Goal: Task Accomplishment & Management: Manage account settings

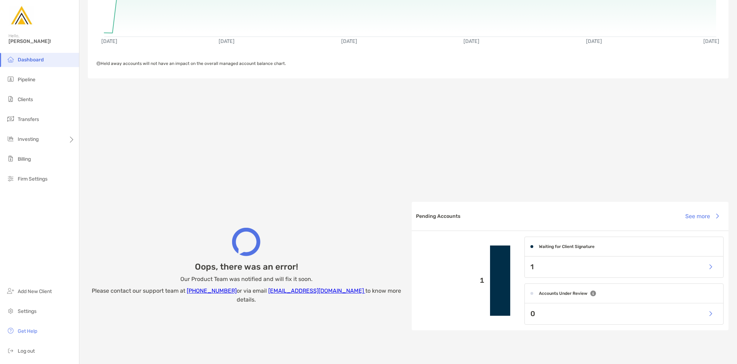
scroll to position [197, 0]
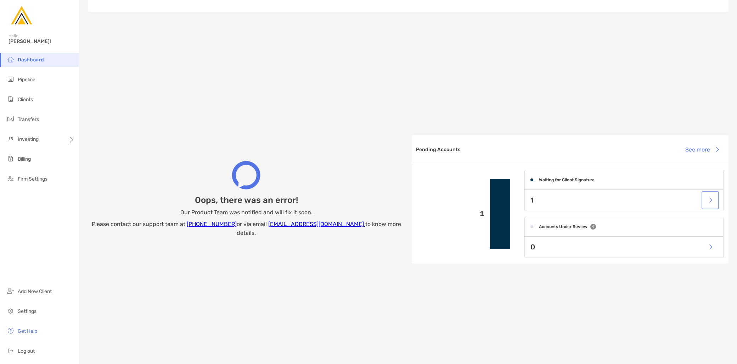
click at [708, 203] on button "button" at bounding box center [710, 199] width 15 height 15
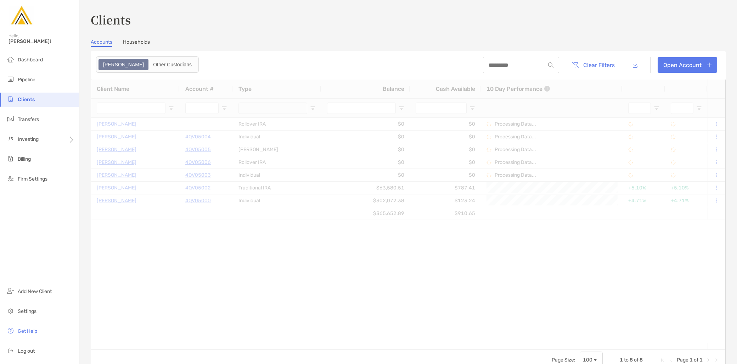
type input "*********"
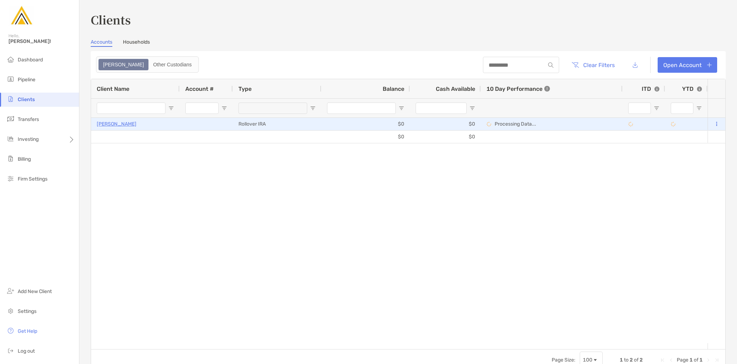
click at [115, 122] on p "Amy Maloney" at bounding box center [117, 123] width 40 height 9
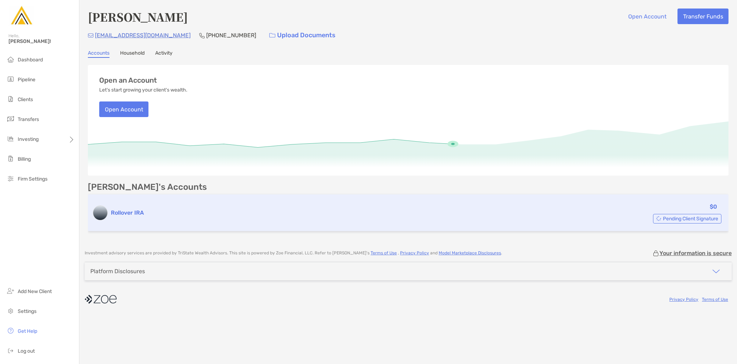
click at [677, 217] on span "Pending Client Signature" at bounding box center [690, 219] width 55 height 4
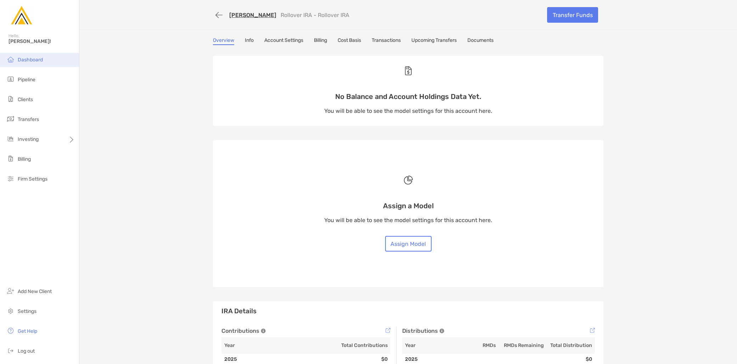
click at [30, 59] on span "Dashboard" at bounding box center [30, 60] width 25 height 6
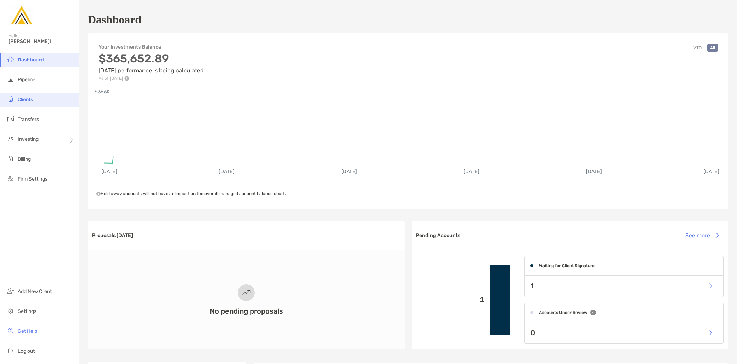
click at [37, 100] on li "Clients" at bounding box center [39, 100] width 79 height 14
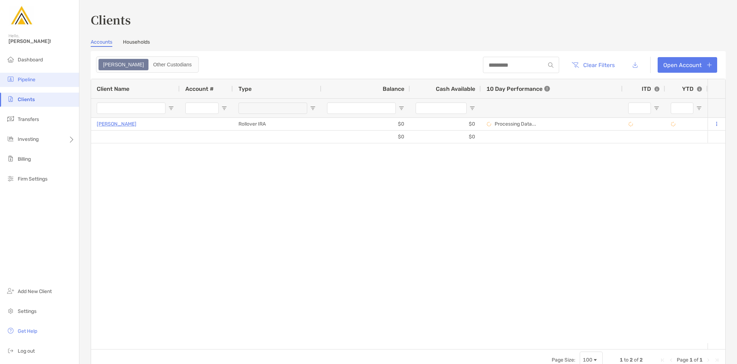
click at [35, 84] on li "Pipeline" at bounding box center [39, 80] width 79 height 14
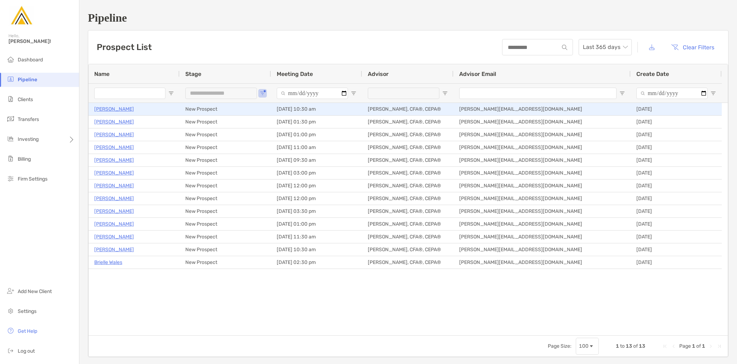
click at [116, 110] on p "Joseph Henrius" at bounding box center [114, 109] width 40 height 9
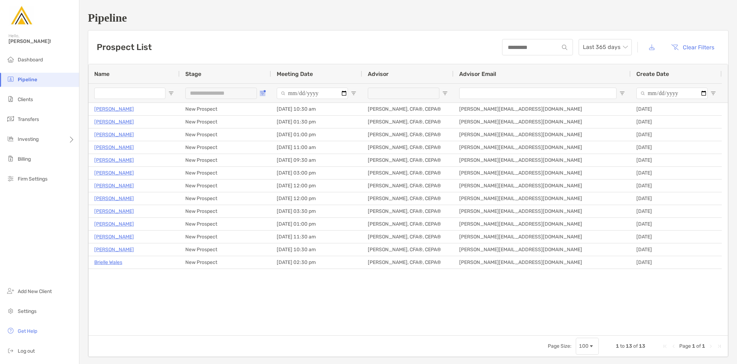
click at [264, 90] on button "Open Filter Menu" at bounding box center [263, 93] width 6 height 6
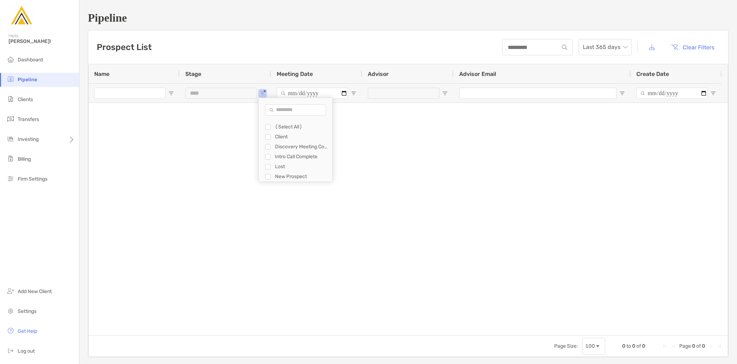
type input "**********"
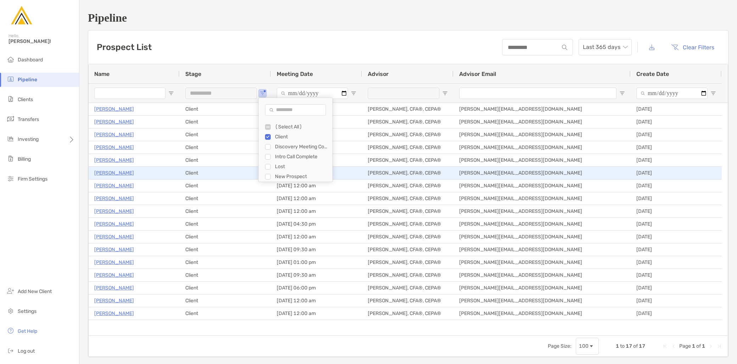
click at [121, 174] on p "Stephanie Meyer" at bounding box center [114, 172] width 40 height 9
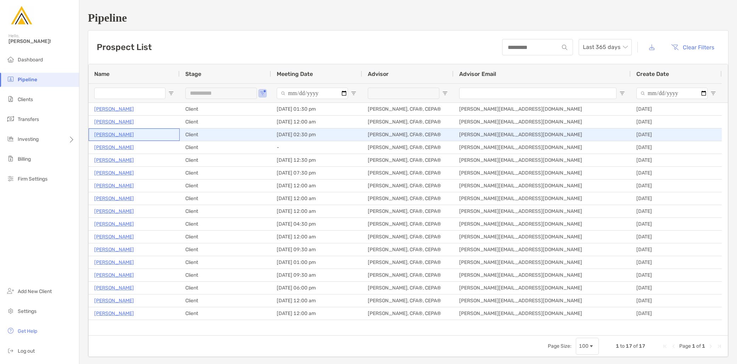
click at [121, 134] on p "[PERSON_NAME]" at bounding box center [114, 134] width 40 height 9
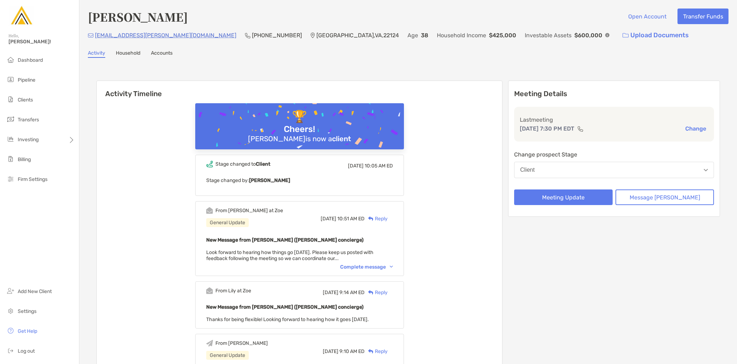
click at [642, 171] on button "Client" at bounding box center [614, 170] width 200 height 16
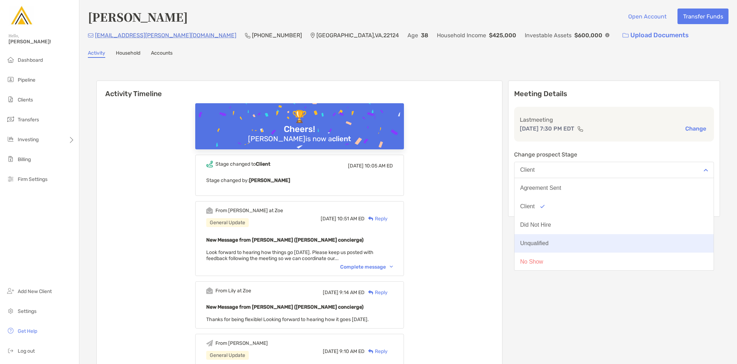
scroll to position [55, 0]
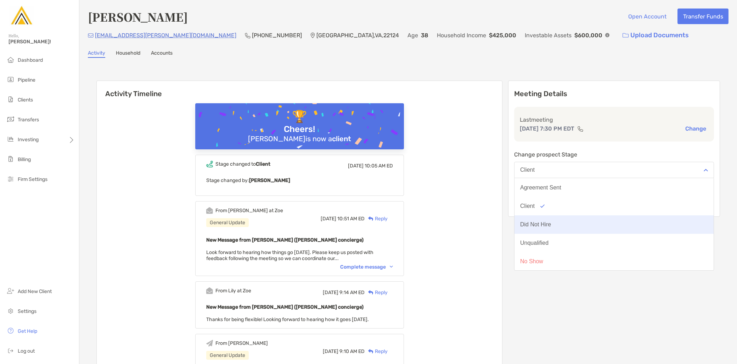
click at [591, 225] on button "Did Not Hire" at bounding box center [614, 224] width 199 height 18
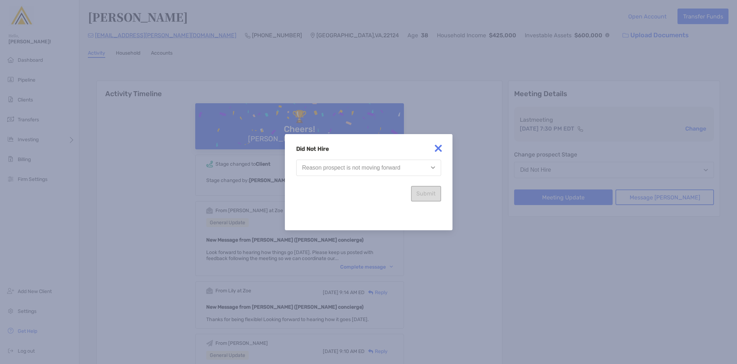
click at [373, 167] on div "Reason prospect is not moving forward" at bounding box center [351, 167] width 98 height 6
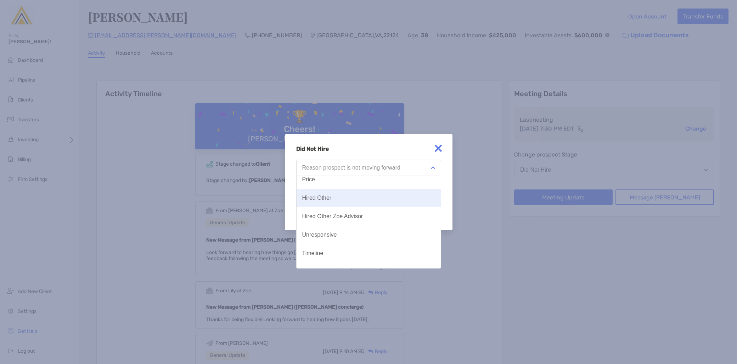
scroll to position [37, 0]
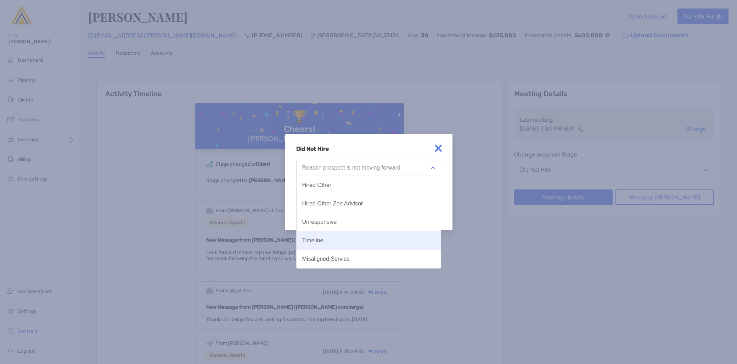
click at [371, 235] on button "Timeline" at bounding box center [369, 240] width 144 height 18
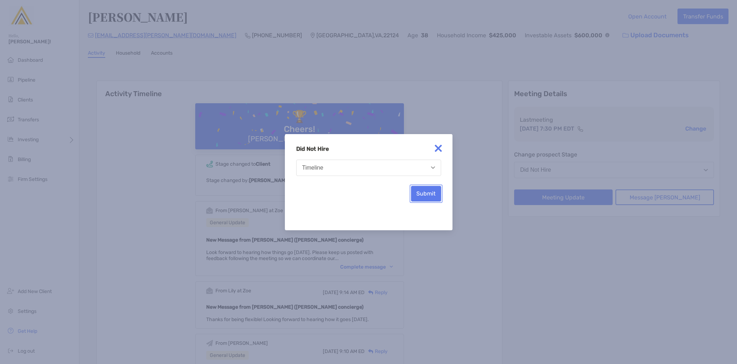
click at [427, 191] on button "Submit" at bounding box center [426, 194] width 30 height 16
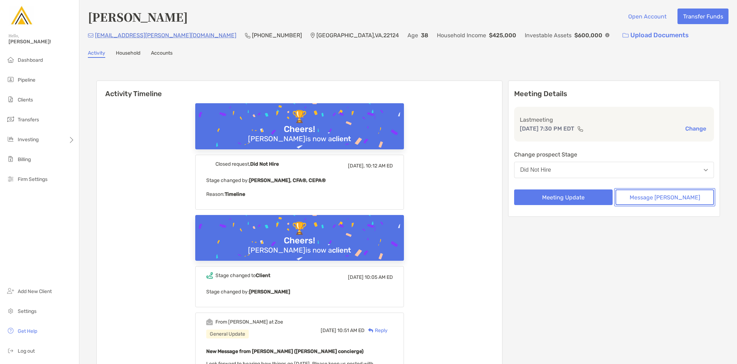
click at [640, 192] on button "Message Zoe" at bounding box center [665, 197] width 99 height 16
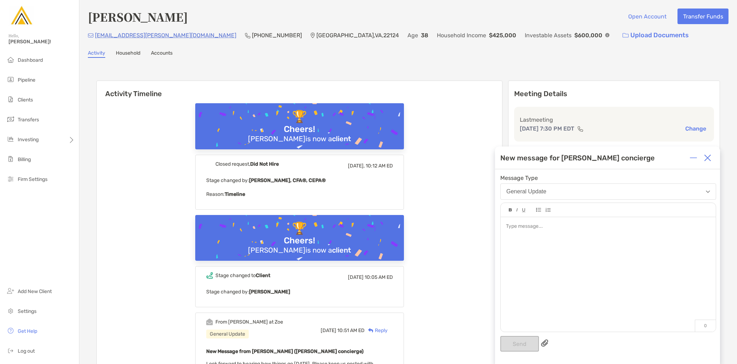
click at [594, 247] on div at bounding box center [608, 270] width 215 height 107
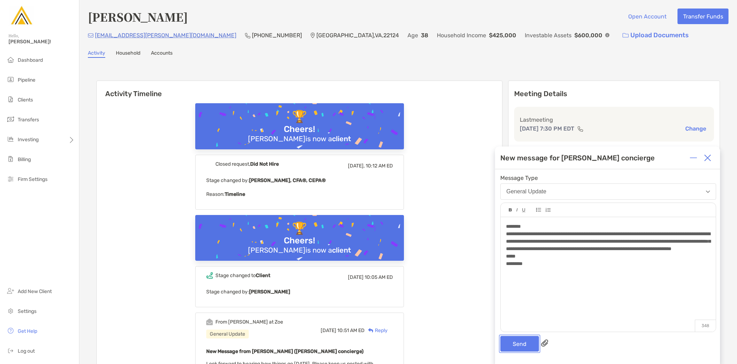
click at [512, 346] on button "Send" at bounding box center [519, 344] width 39 height 16
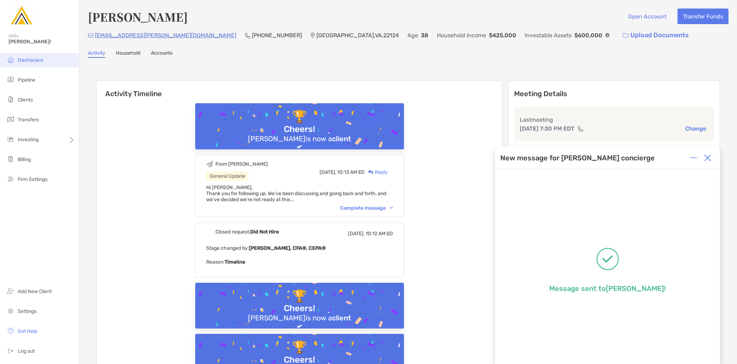
click at [33, 55] on li "Dashboard" at bounding box center [39, 60] width 79 height 14
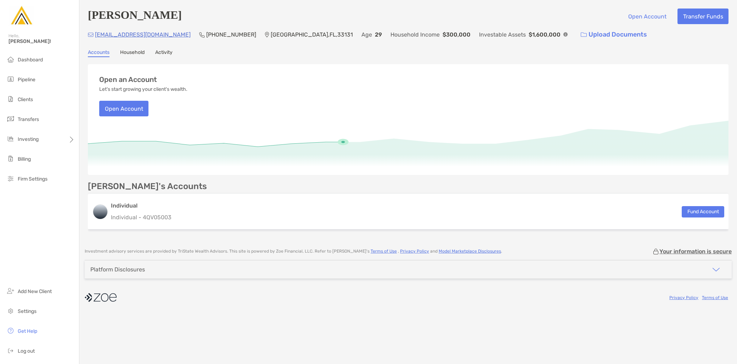
click at [173, 54] on link "Activity" at bounding box center [163, 53] width 17 height 8
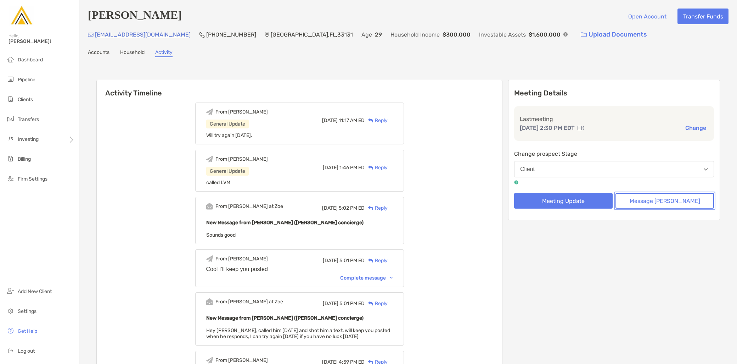
click at [647, 201] on button "Message Zoe" at bounding box center [665, 201] width 99 height 16
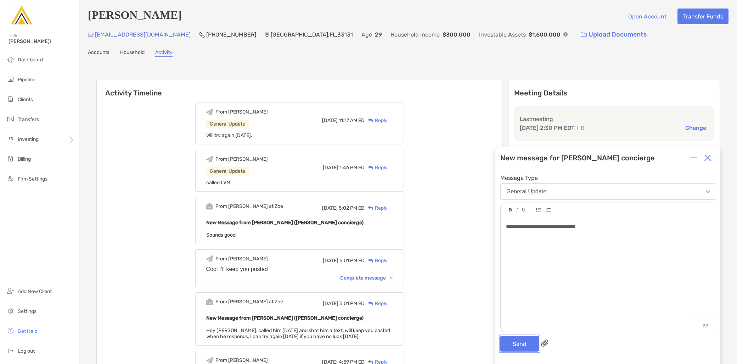
click at [525, 345] on button "Send" at bounding box center [519, 344] width 39 height 16
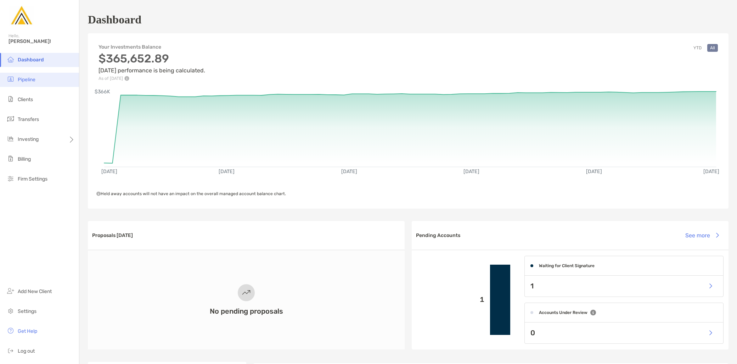
click at [38, 79] on li "Pipeline" at bounding box center [39, 80] width 79 height 14
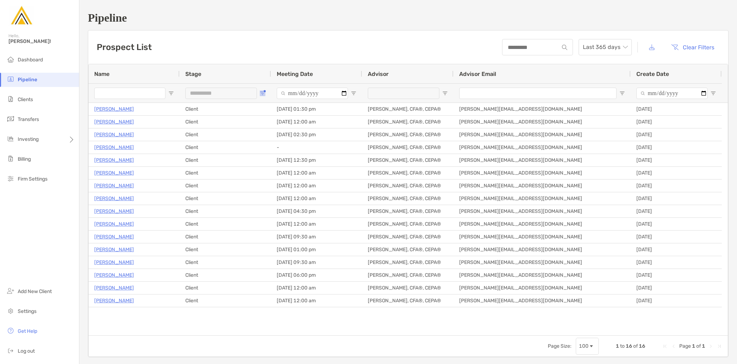
click at [264, 92] on button "Open Filter Menu" at bounding box center [263, 93] width 6 height 6
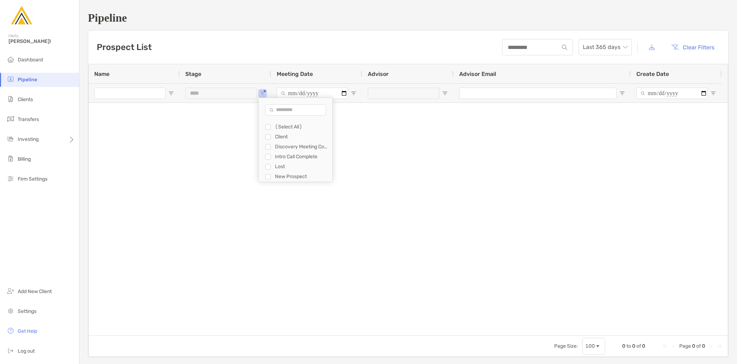
click at [271, 175] on div "New Prospect" at bounding box center [298, 177] width 67 height 10
type input "**********"
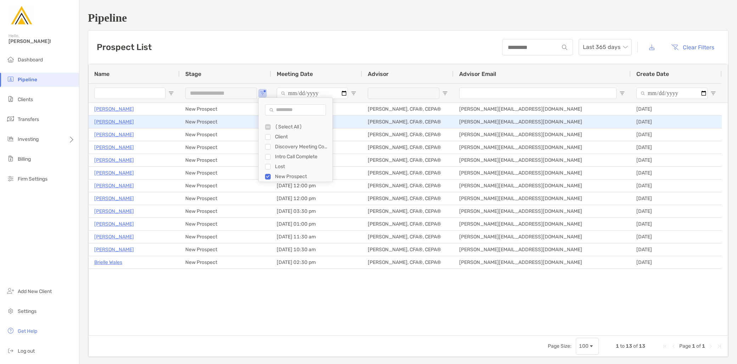
click at [109, 118] on p "[PERSON_NAME]" at bounding box center [114, 121] width 40 height 9
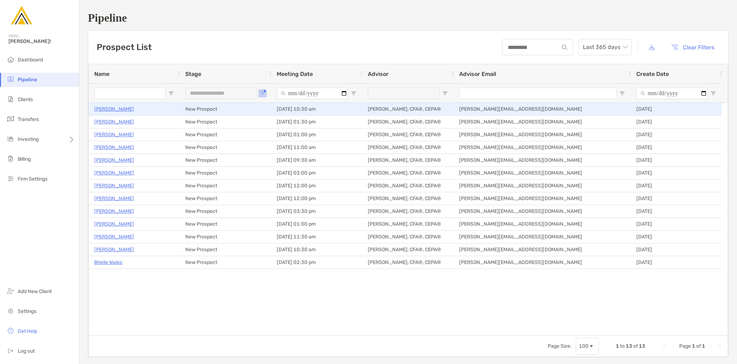
click at [119, 110] on p "Joseph Henrius" at bounding box center [114, 109] width 40 height 9
